Goal: Information Seeking & Learning: Learn about a topic

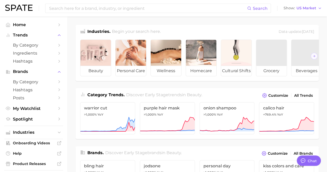
type textarea "x"
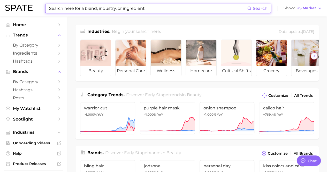
click at [97, 7] on input at bounding box center [148, 8] width 198 height 9
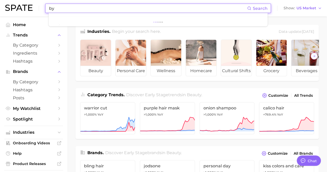
type input "b"
type input "cyber lime"
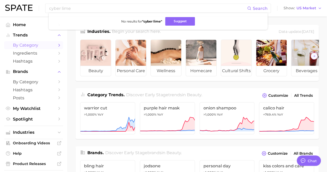
click at [23, 44] on span "by Category" at bounding box center [33, 45] width 41 height 5
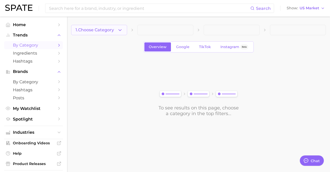
click at [120, 31] on icon "button" at bounding box center [119, 29] width 5 height 5
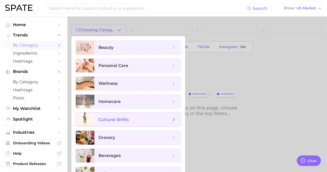
click at [120, 120] on span "cultural shifts" at bounding box center [113, 119] width 30 height 5
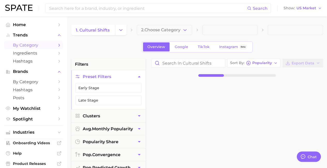
click at [242, 30] on span at bounding box center [229, 30] width 55 height 10
click at [177, 32] on span "2. Choose Category" at bounding box center [160, 30] width 39 height 5
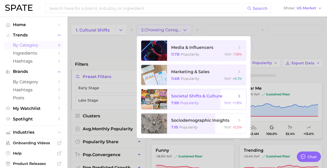
click at [195, 98] on span "societal shifts & culture" at bounding box center [196, 95] width 51 height 5
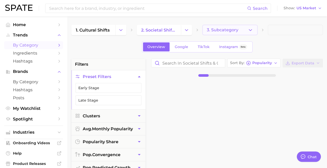
click at [237, 32] on span "3. Subcategory" at bounding box center [221, 30] width 31 height 5
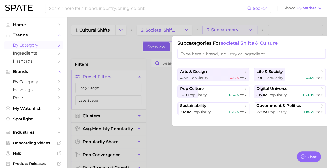
click at [234, 51] on input "search" at bounding box center [251, 54] width 148 height 10
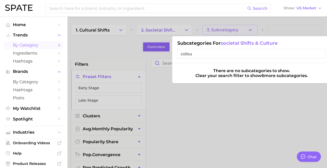
type input "colour"
click at [321, 53] on input "colour" at bounding box center [251, 54] width 148 height 10
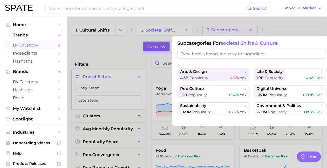
click at [108, 46] on div at bounding box center [163, 84] width 327 height 168
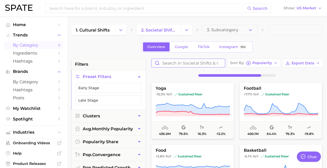
click at [177, 63] on input "Search in societal shifts & culture" at bounding box center [187, 63] width 73 height 8
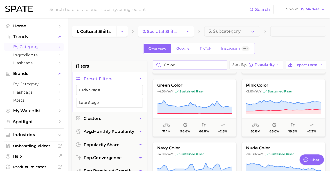
scroll to position [180, 0]
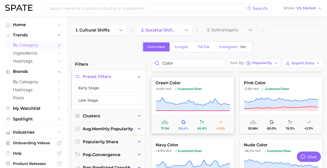
click at [166, 82] on span "green color" at bounding box center [192, 83] width 82 height 5
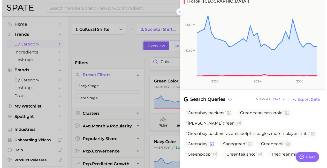
scroll to position [0, 0]
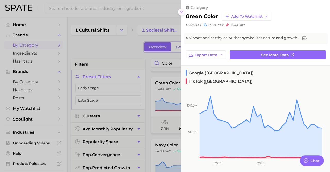
click at [181, 12] on icon at bounding box center [182, 12] width 4 height 4
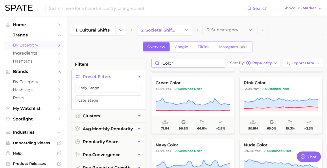
drag, startPoint x: 181, startPoint y: 62, endPoint x: 145, endPoint y: 60, distance: 36.2
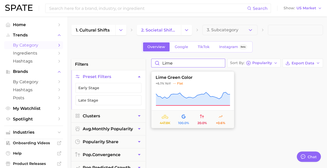
type input "lime"
click at [175, 80] on button "lime green color +6.1% YoY flat 447.8k 100.0% 20.0% +0.6%" at bounding box center [192, 99] width 83 height 57
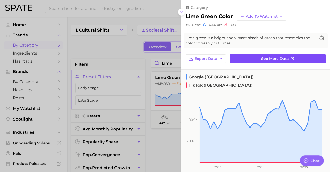
click at [278, 58] on span "See more data" at bounding box center [275, 59] width 28 height 4
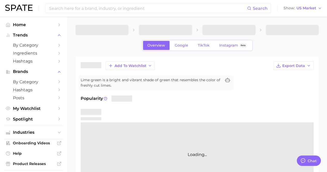
type textarea "x"
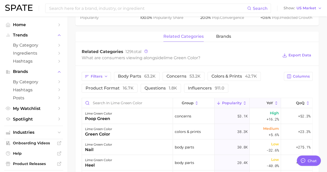
scroll to position [224, 0]
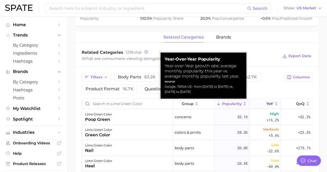
click at [266, 104] on span "YoY" at bounding box center [269, 103] width 6 height 4
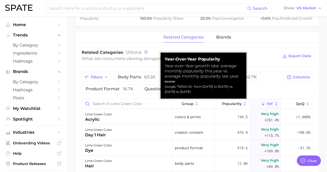
click at [261, 45] on div "related categories brands Related Categories 129 total What are consumers viewi…" at bounding box center [196, 154] width 243 height 244
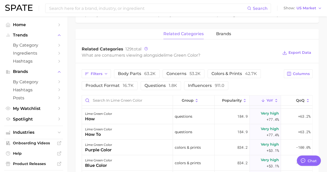
scroll to position [0, 0]
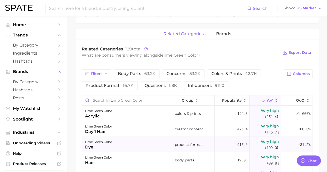
click at [96, 142] on div "lime green color" at bounding box center [98, 142] width 27 height 6
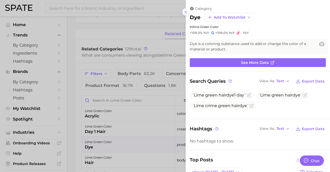
click at [98, 29] on div at bounding box center [165, 86] width 330 height 172
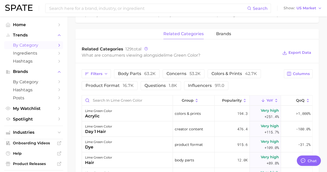
click at [28, 44] on span "by Category" at bounding box center [33, 45] width 41 height 5
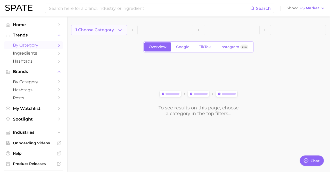
click at [94, 29] on span "1. Choose Category" at bounding box center [95, 30] width 38 height 5
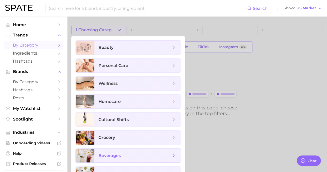
click at [110, 153] on span "beverages" at bounding box center [109, 155] width 22 height 5
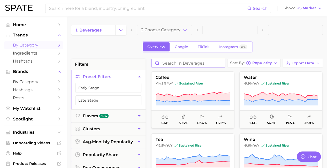
click at [179, 62] on input "Search in beverages" at bounding box center [187, 63] width 73 height 8
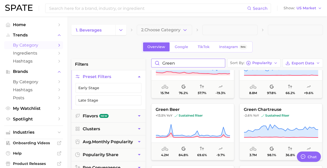
scroll to position [154, 0]
drag, startPoint x: 188, startPoint y: 62, endPoint x: 141, endPoint y: 61, distance: 46.7
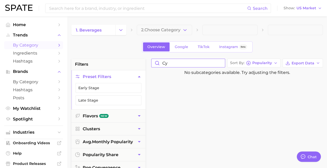
type input "c"
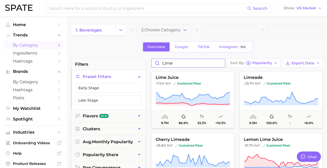
type input "lime"
click at [188, 30] on button "2. Choose Category" at bounding box center [164, 30] width 55 height 10
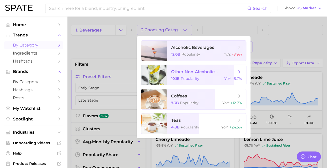
click at [189, 73] on span "other non-alcoholic beverages" at bounding box center [203, 71] width 65 height 5
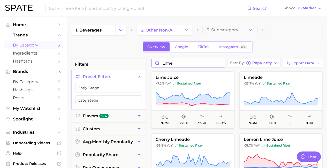
drag, startPoint x: 179, startPoint y: 61, endPoint x: 131, endPoint y: 62, distance: 47.8
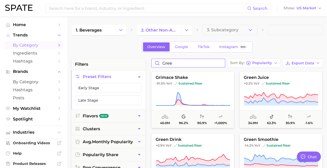
type input "green"
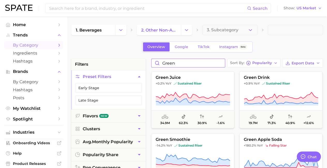
drag, startPoint x: 179, startPoint y: 63, endPoint x: 127, endPoint y: 59, distance: 51.8
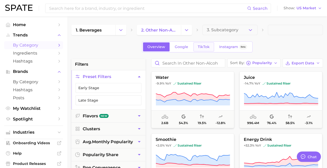
click at [205, 46] on span "TikTok" at bounding box center [203, 47] width 12 height 4
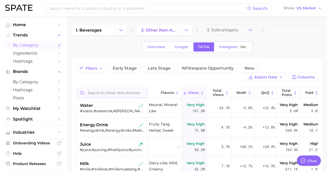
click at [106, 92] on input "Search in other non-alcoholic beverages" at bounding box center [112, 93] width 70 height 10
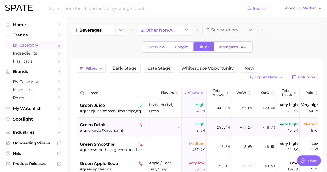
type input "green"
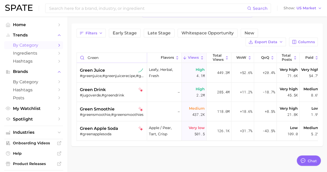
scroll to position [24, 0]
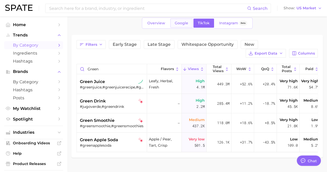
click at [184, 25] on span "Google" at bounding box center [180, 23] width 13 height 4
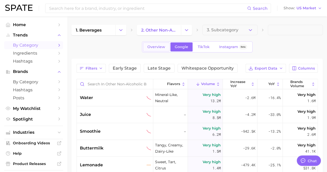
click at [150, 50] on link "Overview" at bounding box center [156, 46] width 27 height 9
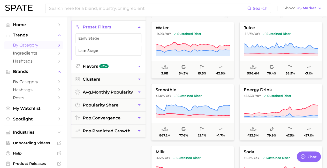
scroll to position [50, 0]
click at [138, 66] on icon "button" at bounding box center [138, 65] width 5 height 5
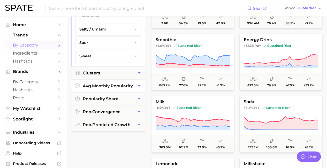
scroll to position [100, 0]
click at [97, 122] on span "pop. predicted growth" at bounding box center [107, 124] width 48 height 5
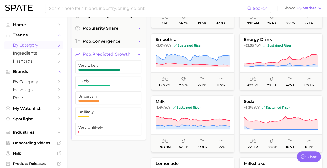
click at [96, 151] on div "filters Preset Filters Flavors New Clusters avg. monthly popularity popularity …" at bounding box center [108, 90] width 74 height 262
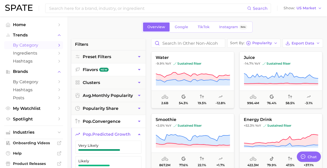
scroll to position [0, 0]
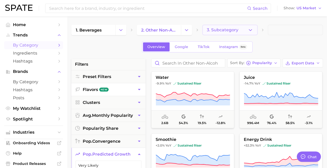
click at [229, 32] on span "3. Subcategory" at bounding box center [221, 30] width 31 height 5
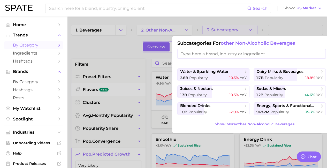
click at [83, 49] on div at bounding box center [163, 84] width 327 height 168
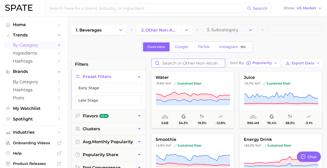
click at [171, 63] on input "Search in other non-alcoholic beverages" at bounding box center [187, 63] width 73 height 8
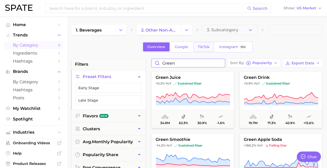
type input "green"
click at [202, 46] on span "TikTok" at bounding box center [203, 47] width 12 height 4
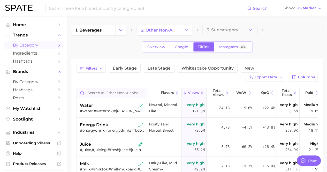
click at [105, 95] on input "Search in other non-alcoholic beverages" at bounding box center [112, 93] width 70 height 10
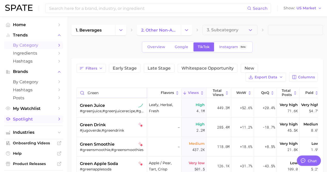
type input "green"
